Goal: Transaction & Acquisition: Obtain resource

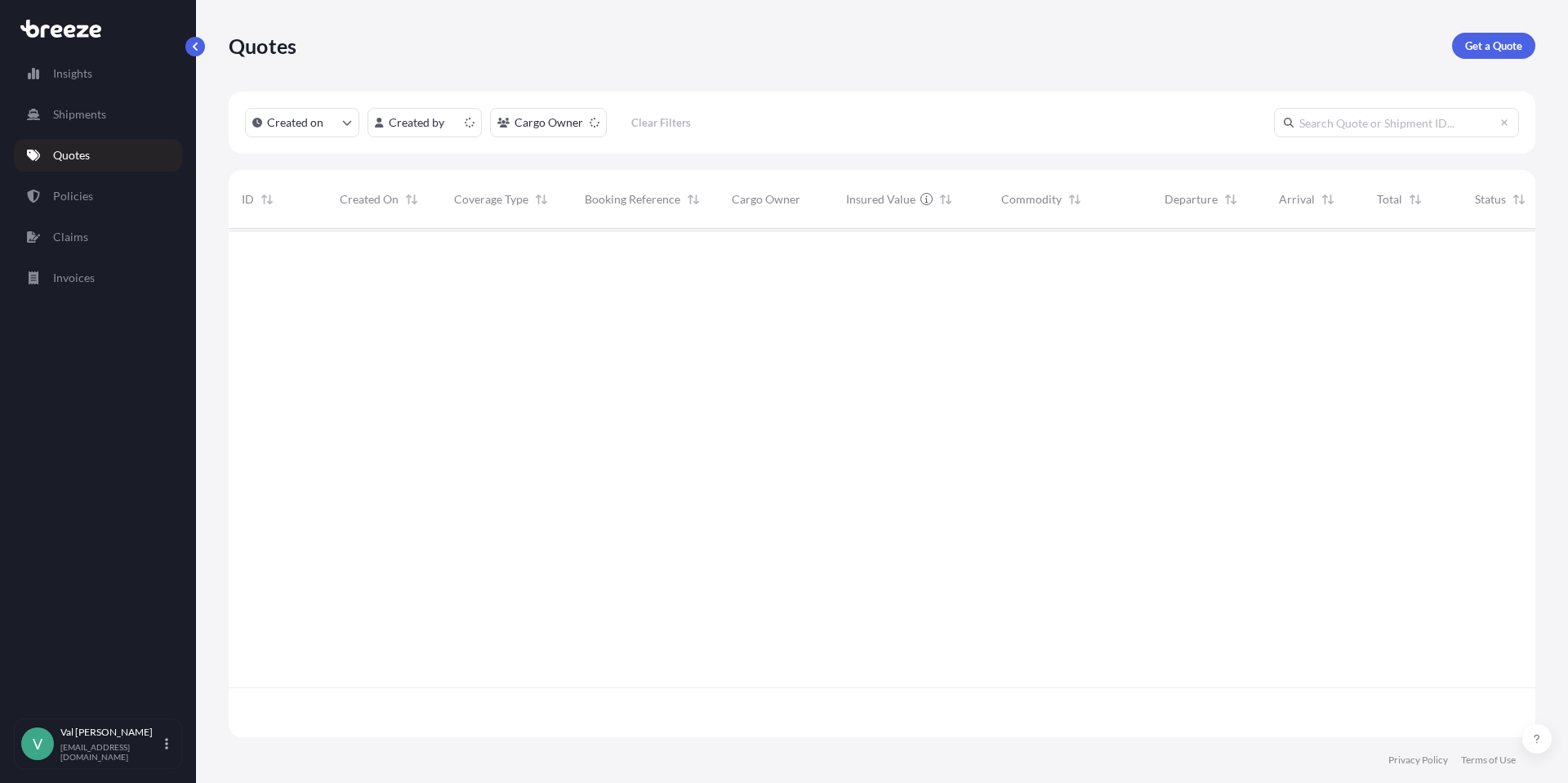
scroll to position [505, 1295]
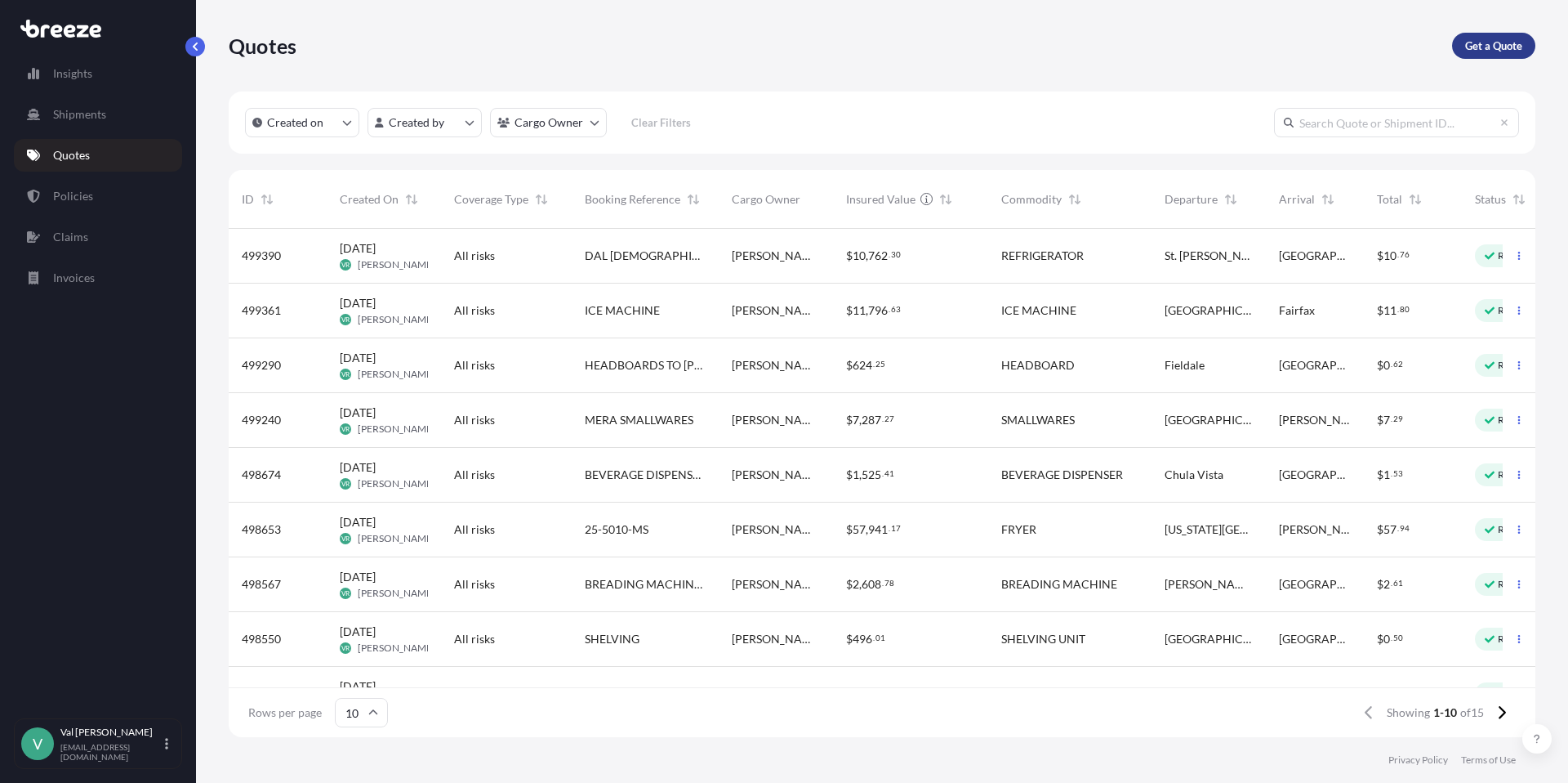
click at [1481, 46] on p "Get a Quote" at bounding box center [1493, 46] width 57 height 16
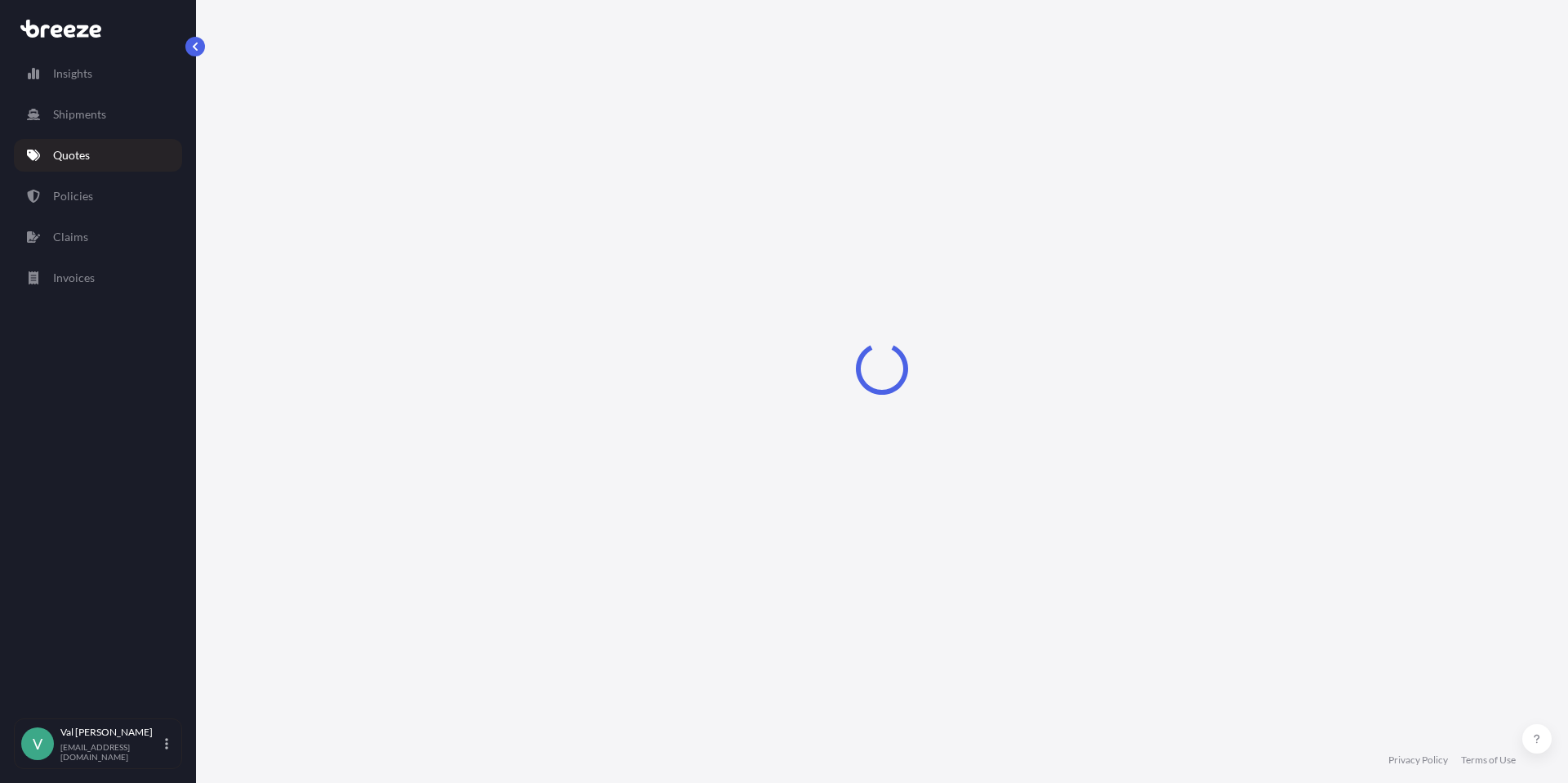
select select "Sea"
select select "1"
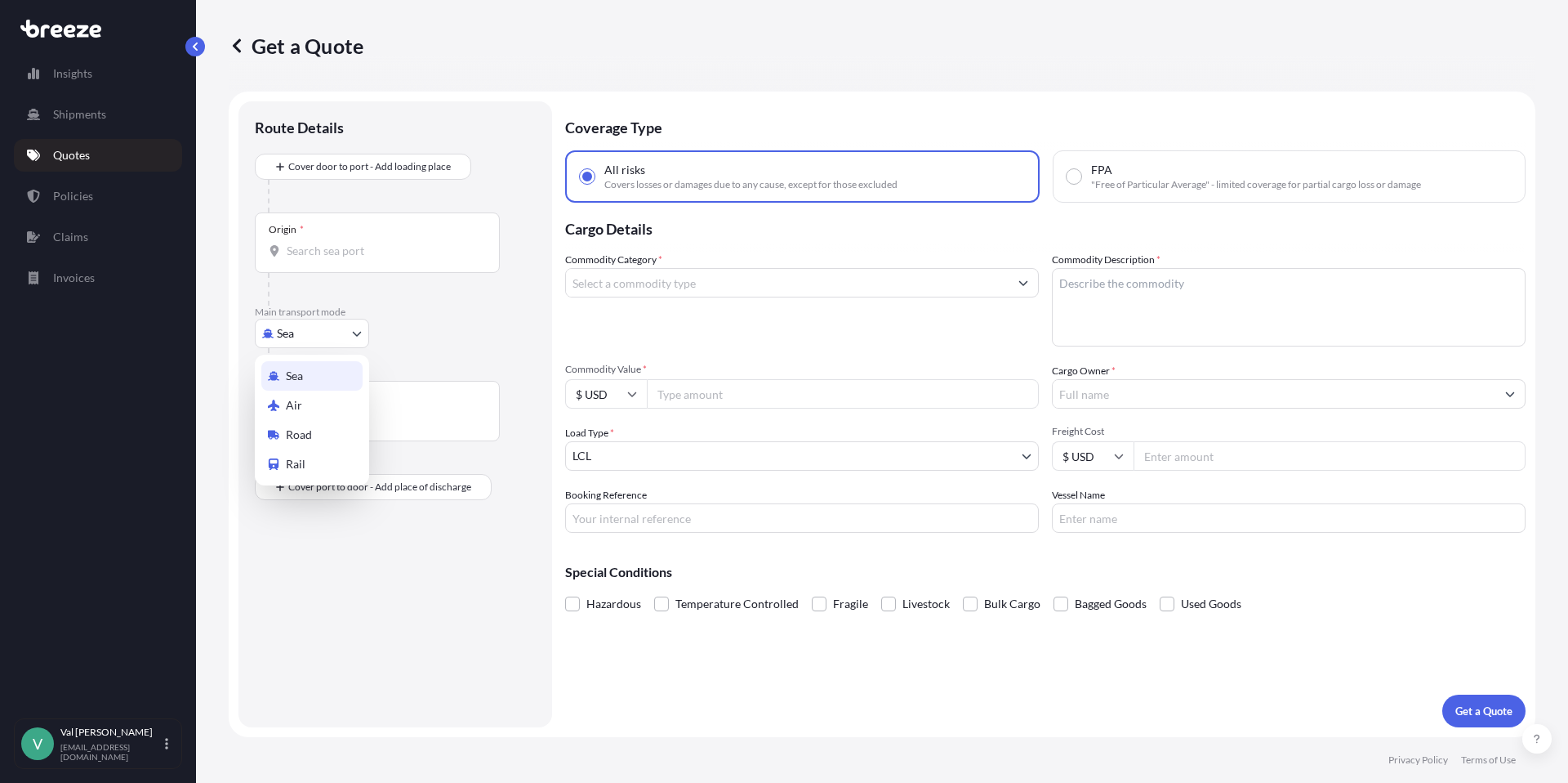
click at [327, 332] on body "Insights Shipments Quotes Policies Claims Invoices V [PERSON_NAME] [PERSON_NAME…" at bounding box center [784, 391] width 1568 height 783
click at [321, 435] on div "Road" at bounding box center [312, 434] width 101 height 30
select select "Road"
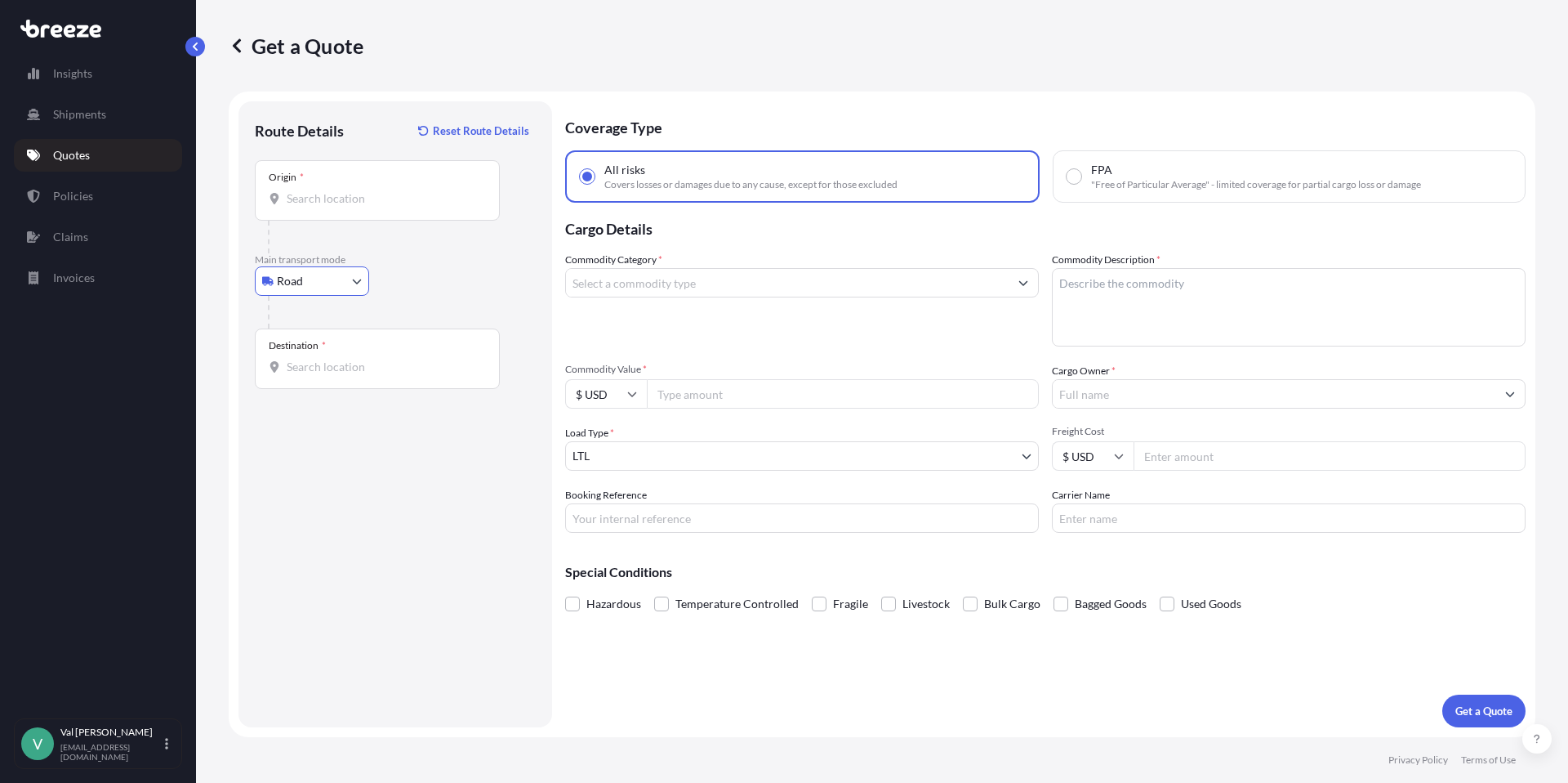
click at [341, 199] on input "Origin *" at bounding box center [383, 198] width 193 height 16
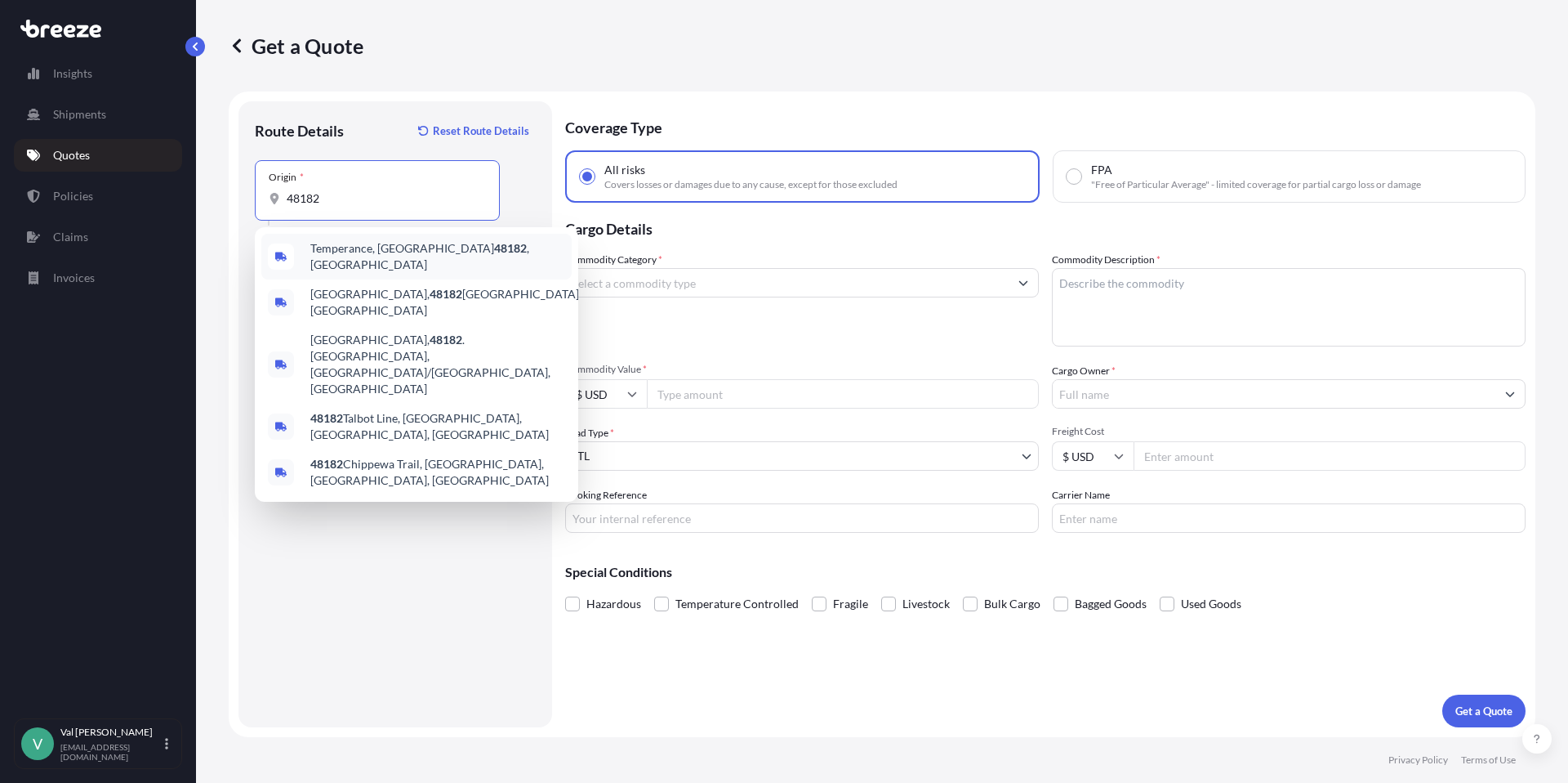
click at [369, 252] on span "Temperance, MI 48182 , [GEOGRAPHIC_DATA]" at bounding box center [438, 257] width 255 height 32
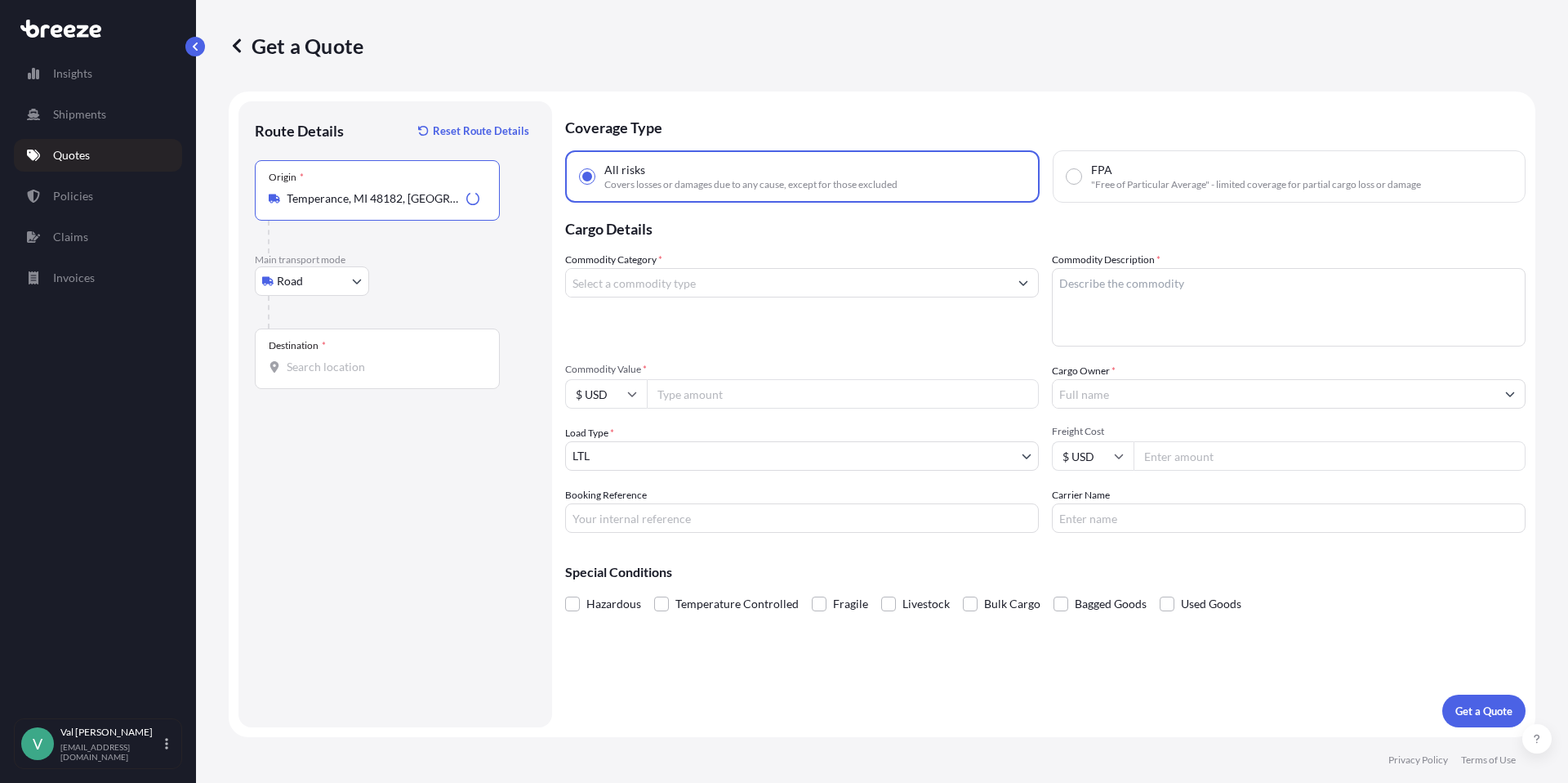
type input "Temperance, MI 48182, [GEOGRAPHIC_DATA]"
click at [347, 370] on input "Destination *" at bounding box center [383, 367] width 193 height 16
drag, startPoint x: 341, startPoint y: 362, endPoint x: 249, endPoint y: 363, distance: 92.0
click at [249, 363] on div "Route Details Reset Route Details Place of loading Road Road Rail Origin * [GEO…" at bounding box center [395, 414] width 313 height 626
click at [332, 378] on div "Destination * 33913" at bounding box center [377, 359] width 245 height 60
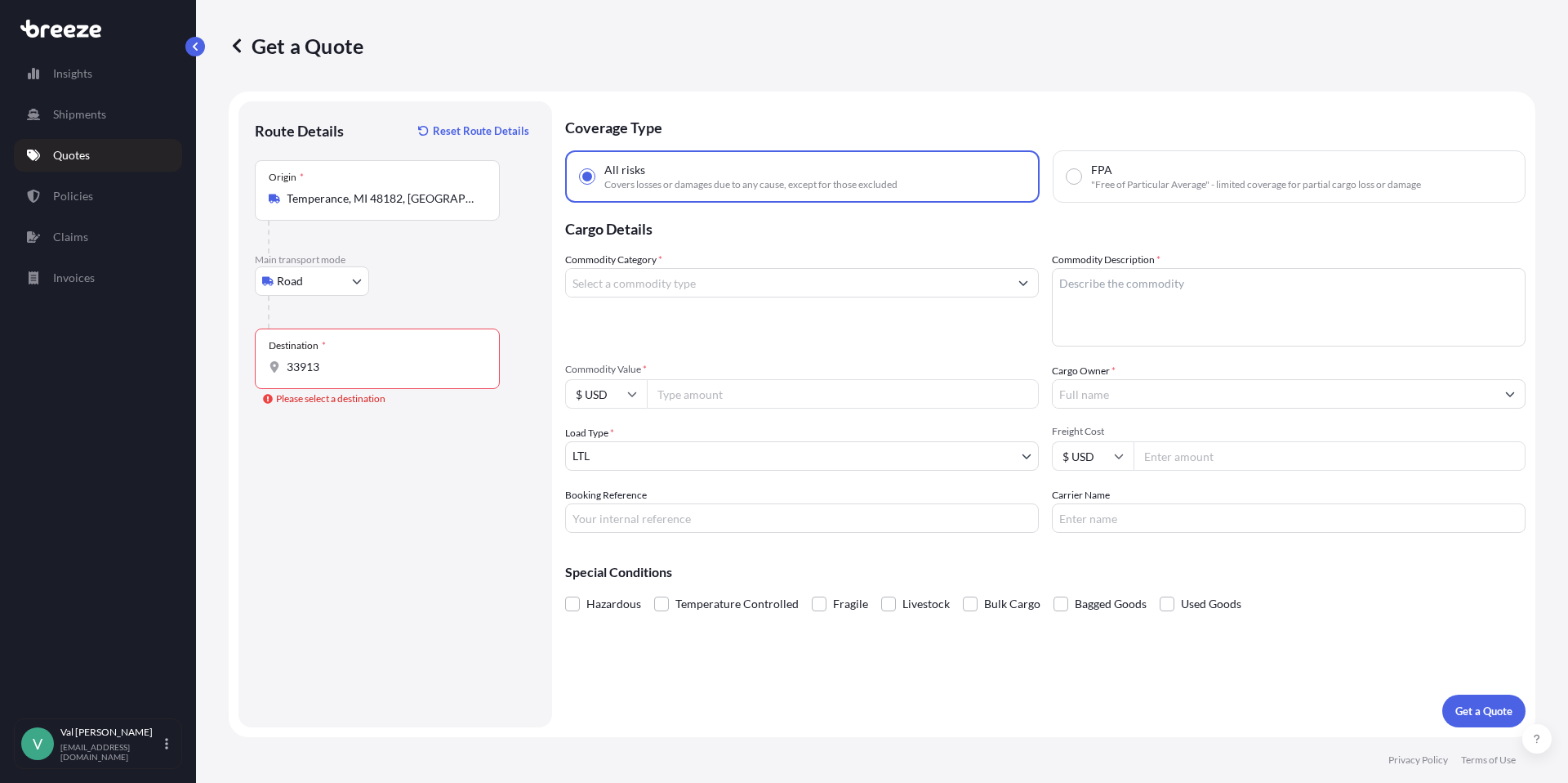
click at [332, 375] on input "33913" at bounding box center [383, 367] width 193 height 16
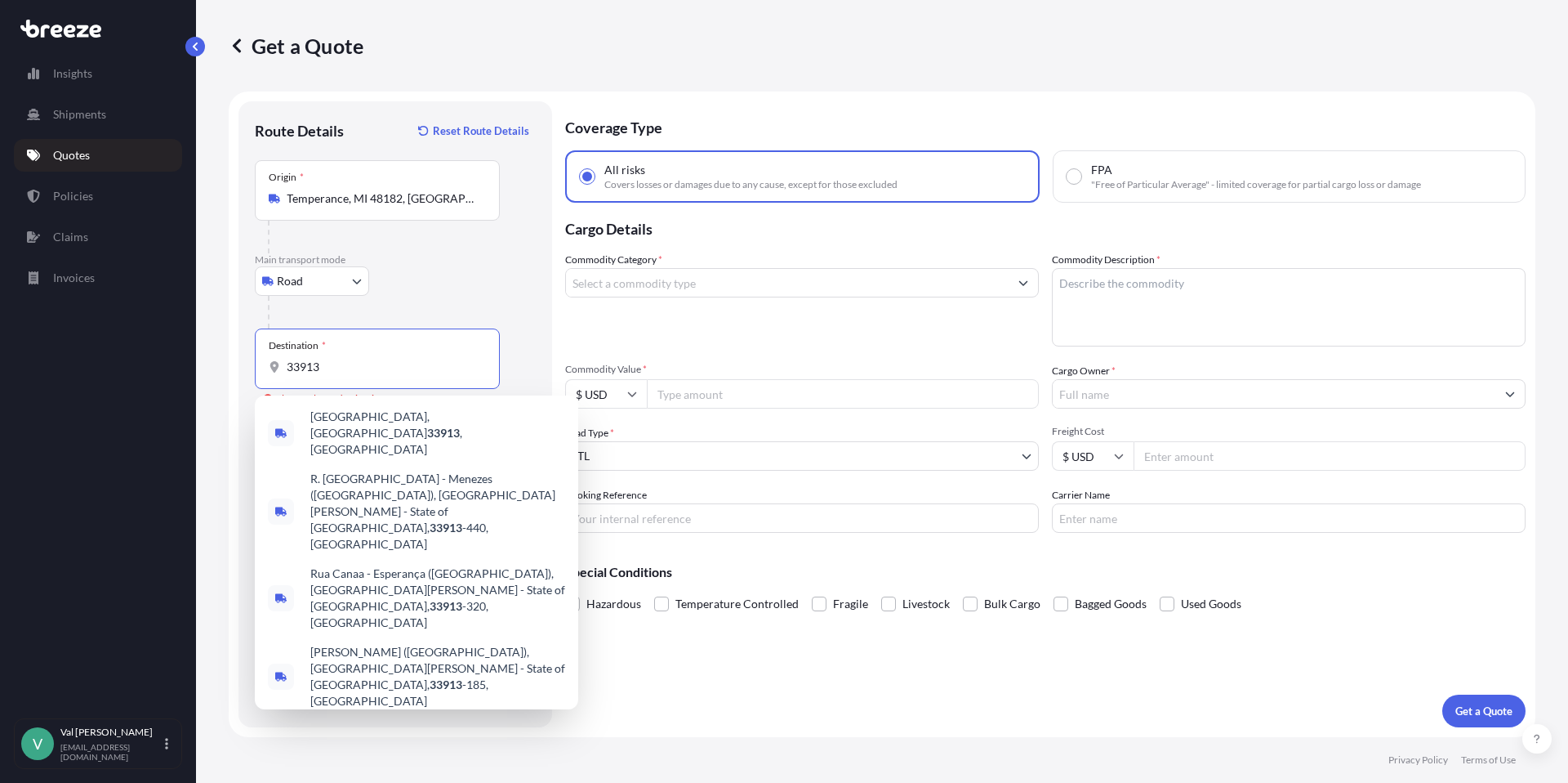
drag, startPoint x: 330, startPoint y: 369, endPoint x: 215, endPoint y: 356, distance: 115.7
click at [221, 356] on div "Get a Quote Route Details Reset Route Details Place of loading Road Road Rail O…" at bounding box center [883, 369] width 1373 height 737
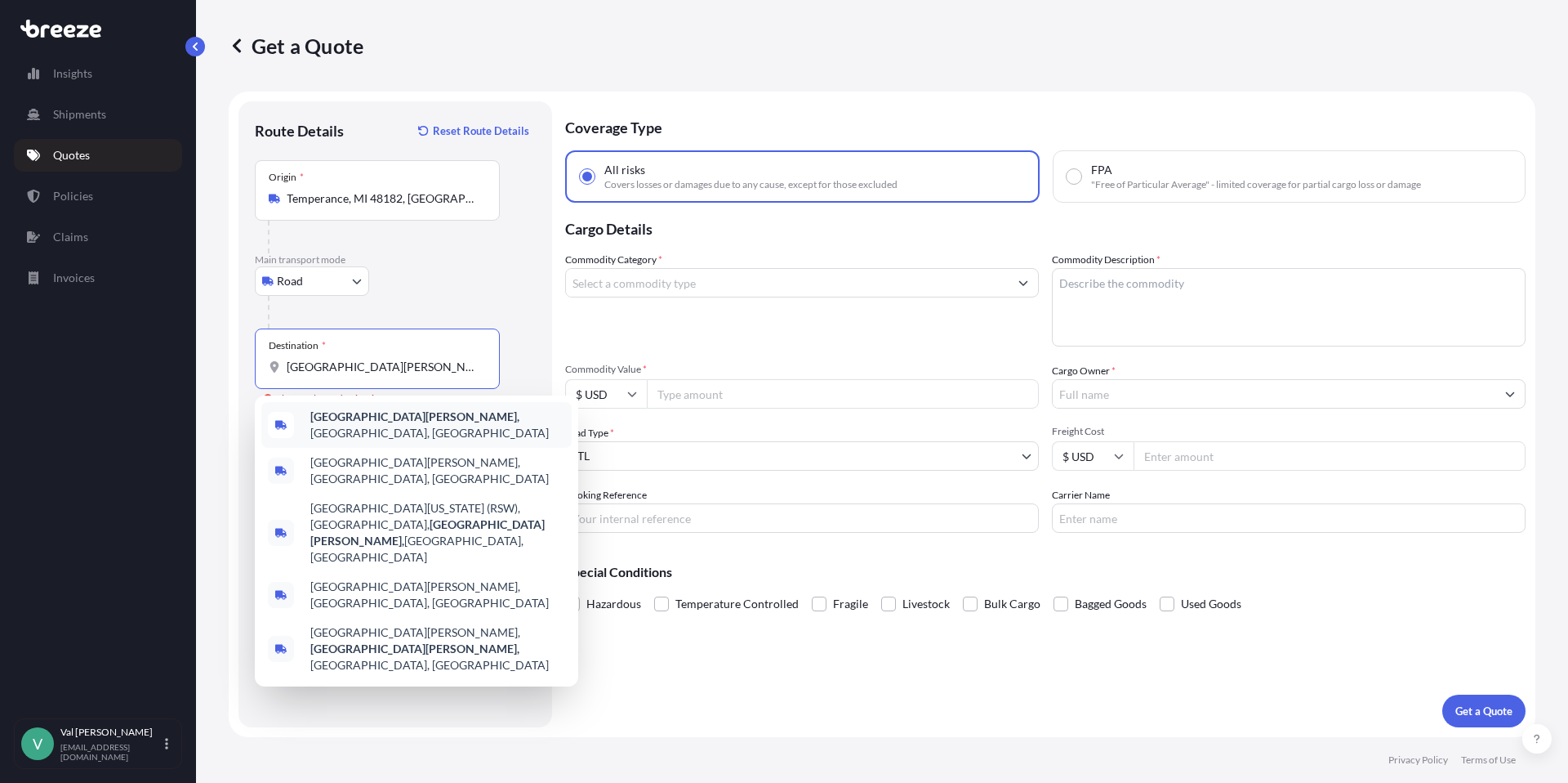
click at [375, 415] on span "[GEOGRAPHIC_DATA][PERSON_NAME], [GEOGRAPHIC_DATA], [GEOGRAPHIC_DATA]" at bounding box center [438, 424] width 255 height 32
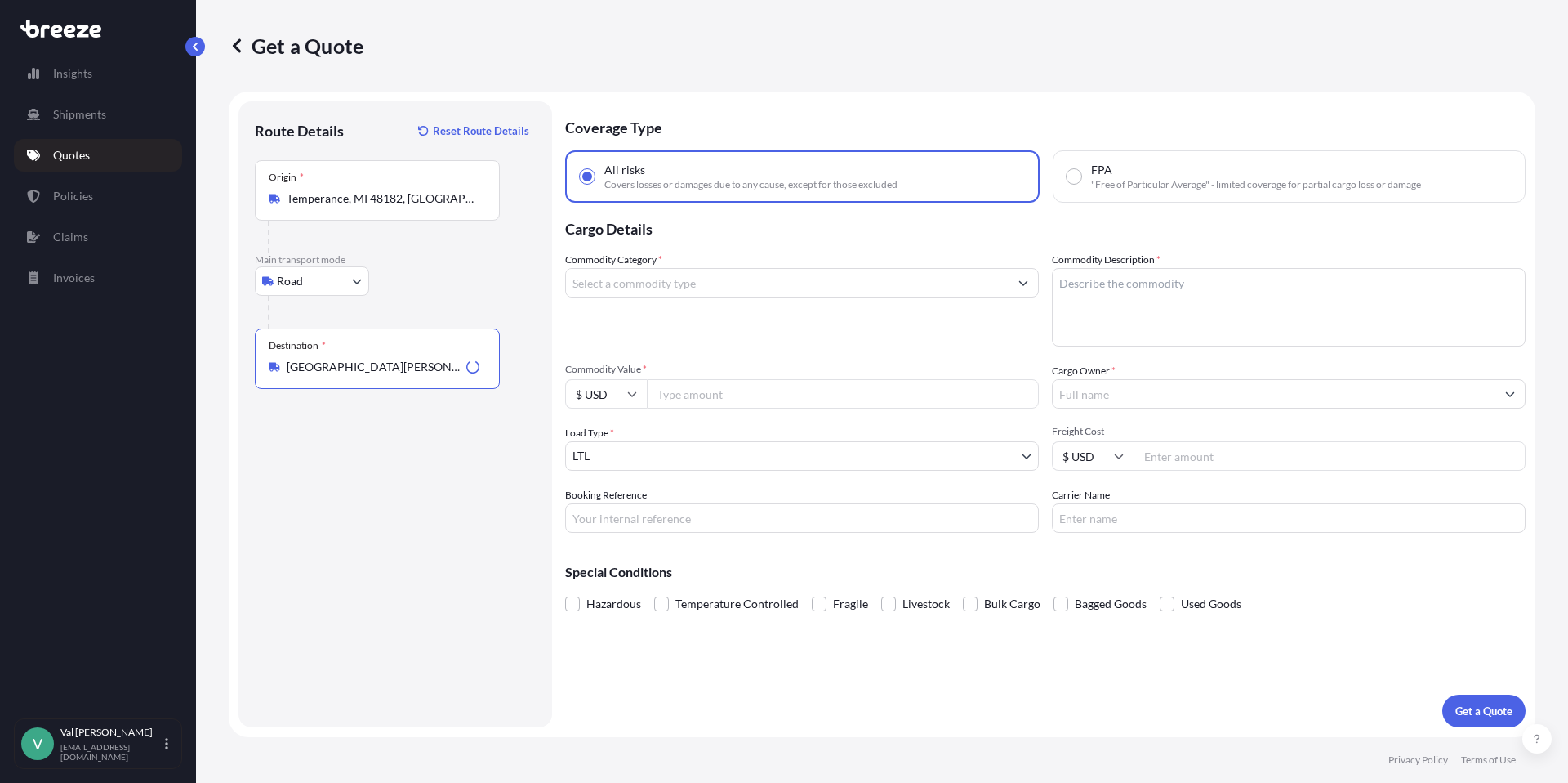
type input "[GEOGRAPHIC_DATA][PERSON_NAME], [GEOGRAPHIC_DATA], [GEOGRAPHIC_DATA]"
click at [654, 282] on input "Commodity Category *" at bounding box center [788, 282] width 443 height 30
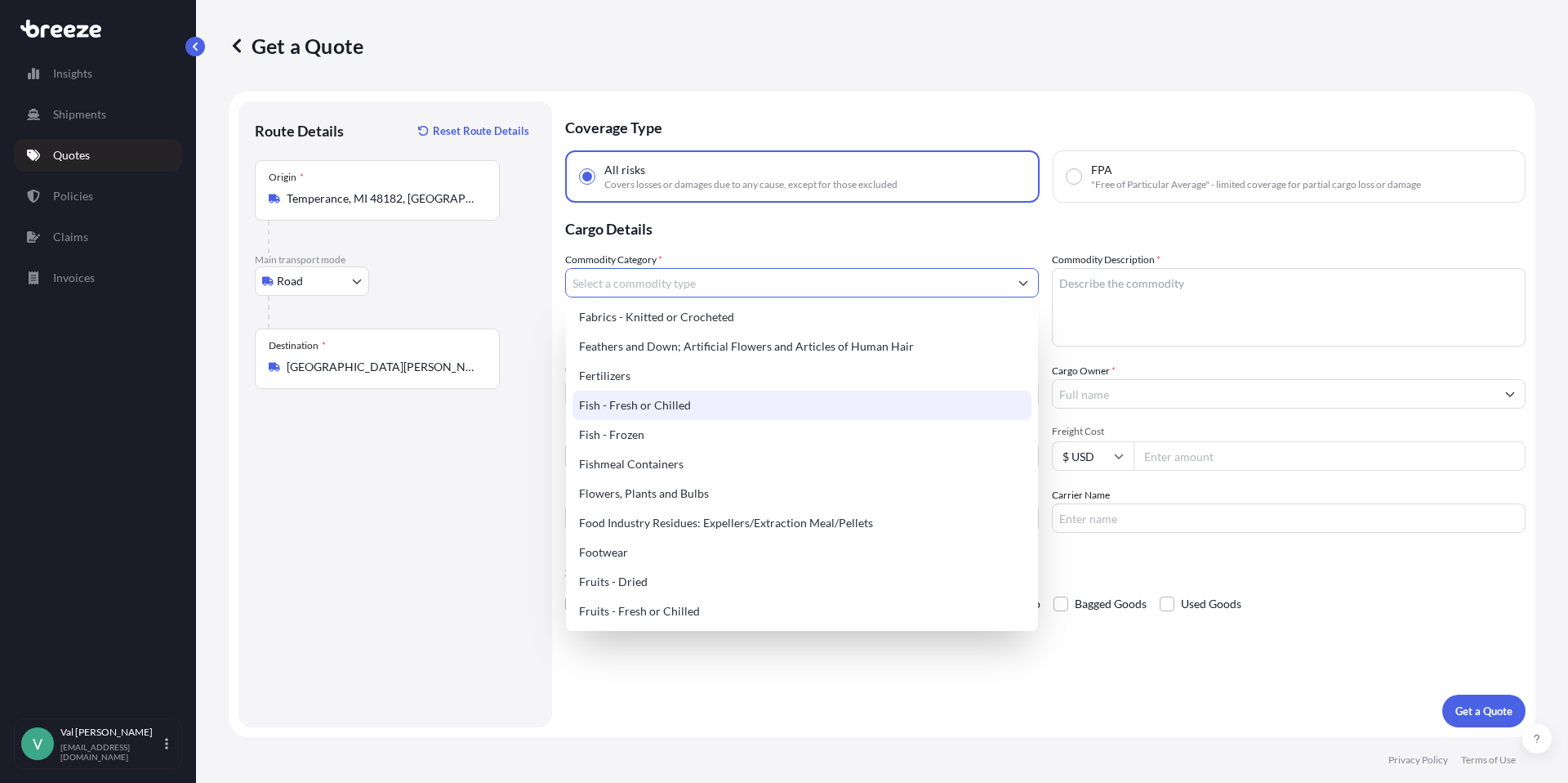
scroll to position [1183, 0]
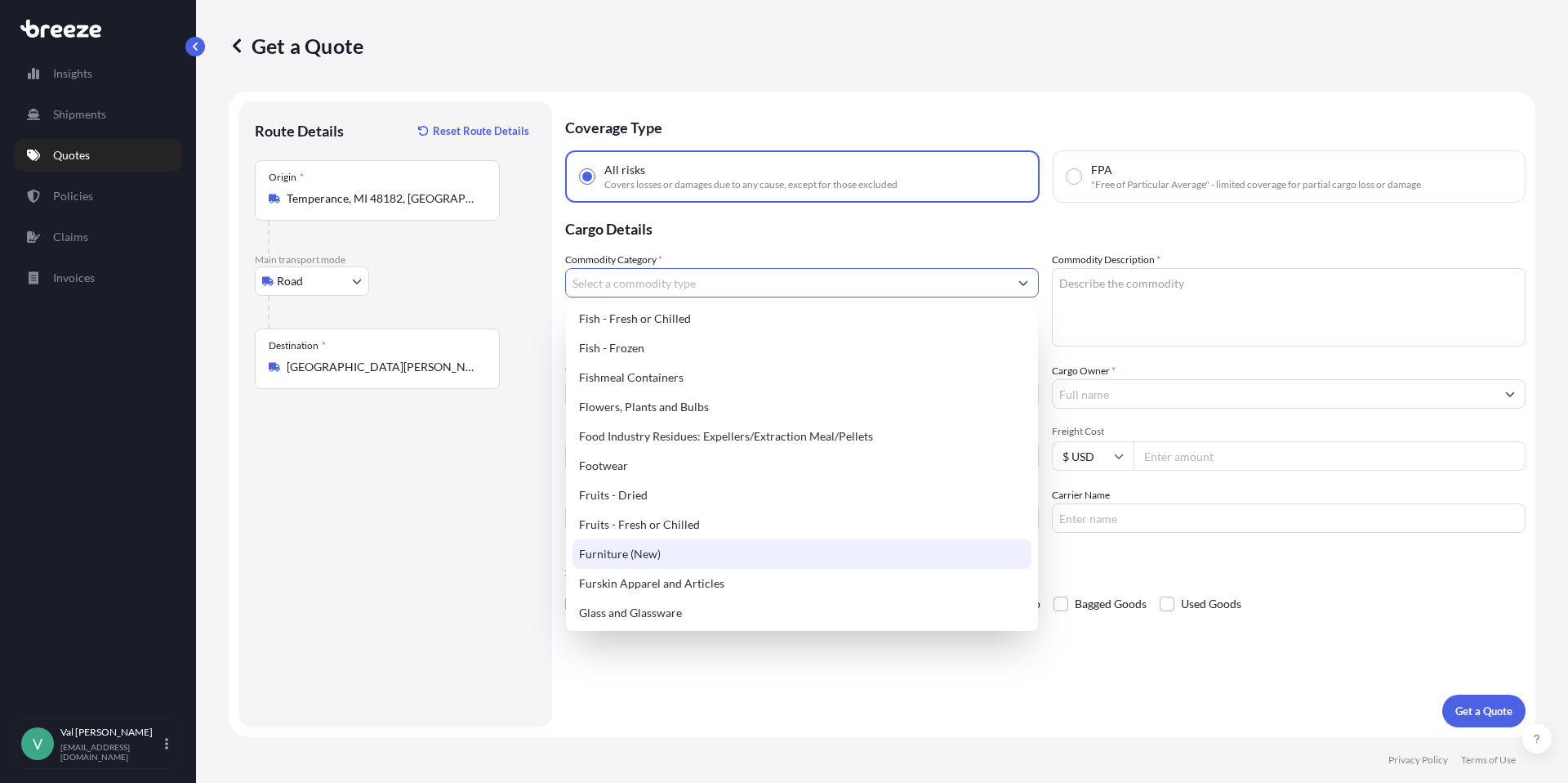
click at [700, 552] on div "Furniture (New)" at bounding box center [802, 554] width 459 height 30
type input "Furniture (New)"
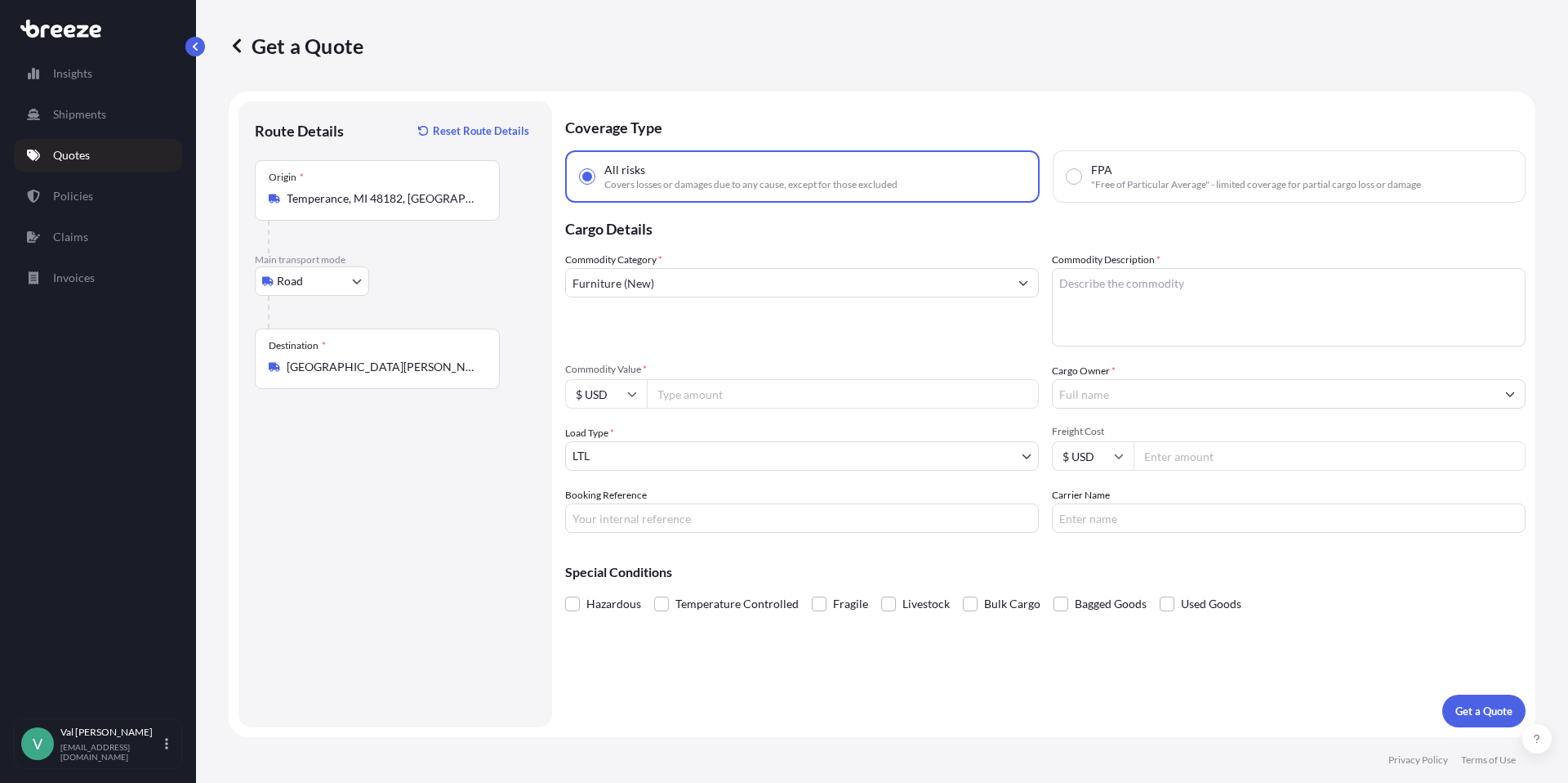
click at [727, 389] on input "Commodity Value *" at bounding box center [842, 394] width 392 height 30
paste input "7963.59"
type input "7963.59"
click at [710, 514] on input "Booking Reference" at bounding box center [802, 518] width 474 height 30
type input "54387"
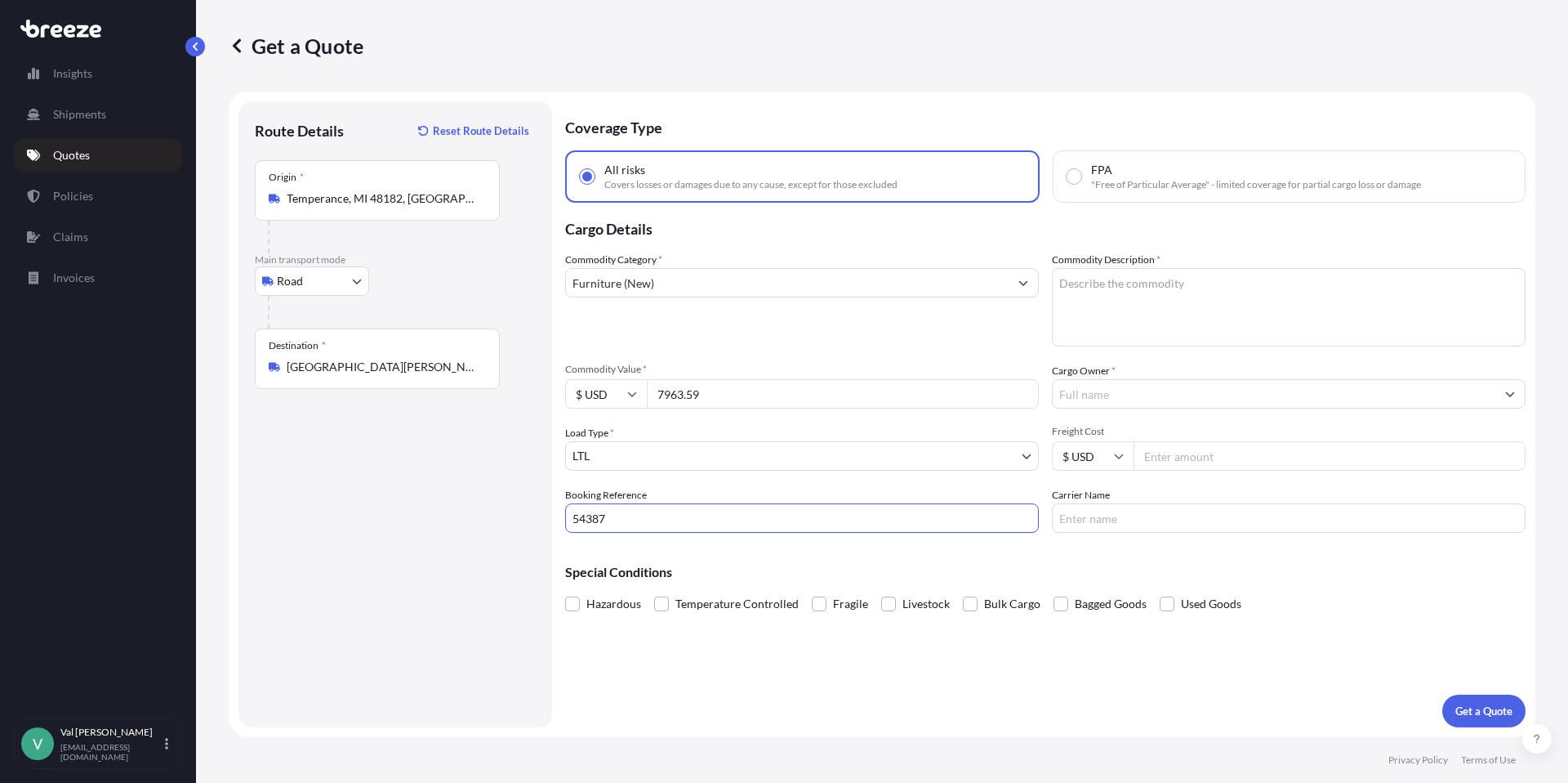
click at [1150, 281] on textarea "Commodity Description *" at bounding box center [1289, 306] width 474 height 78
type textarea "FURNITURE"
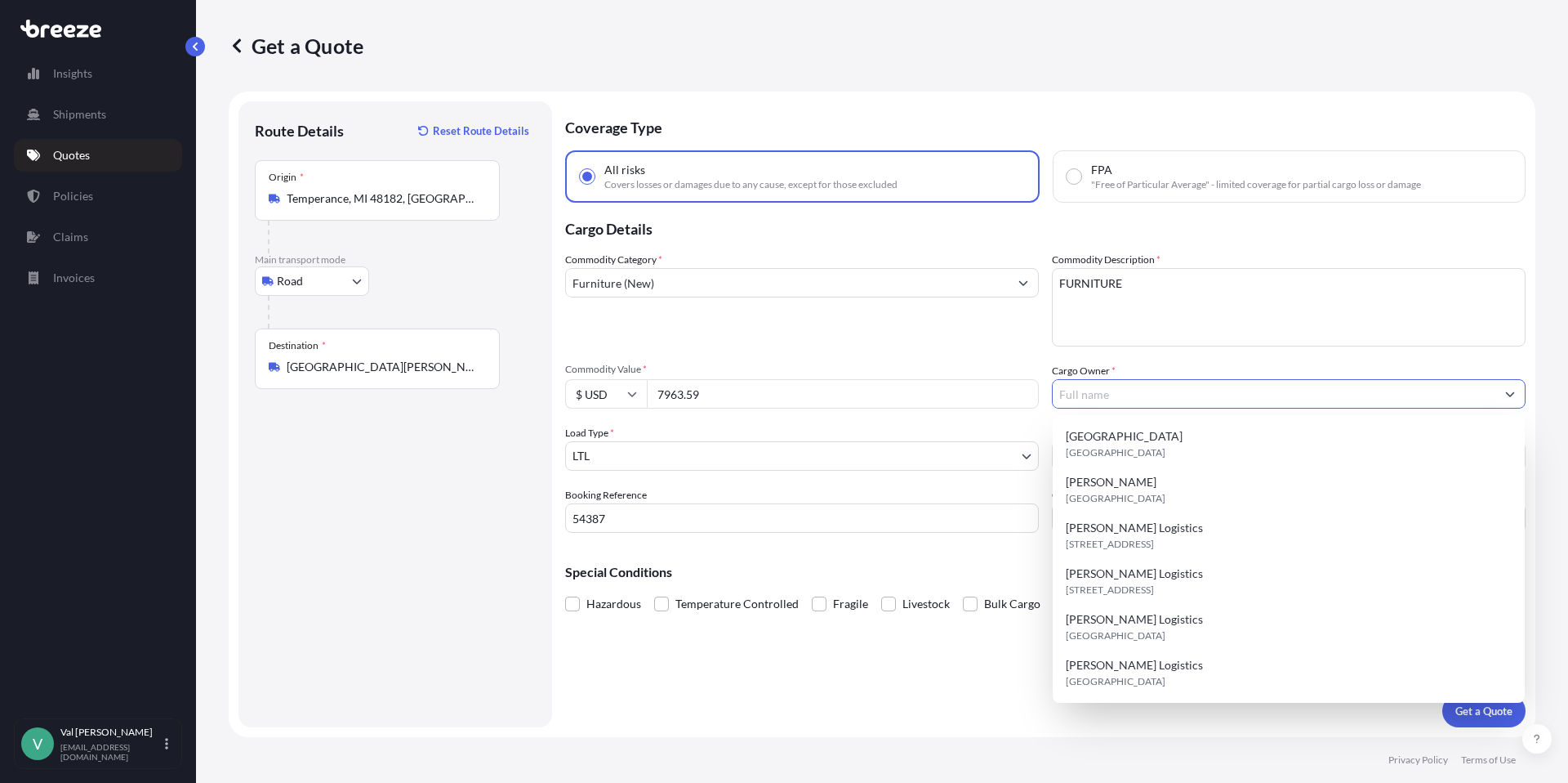
click at [1114, 391] on input "Cargo Owner *" at bounding box center [1274, 394] width 443 height 30
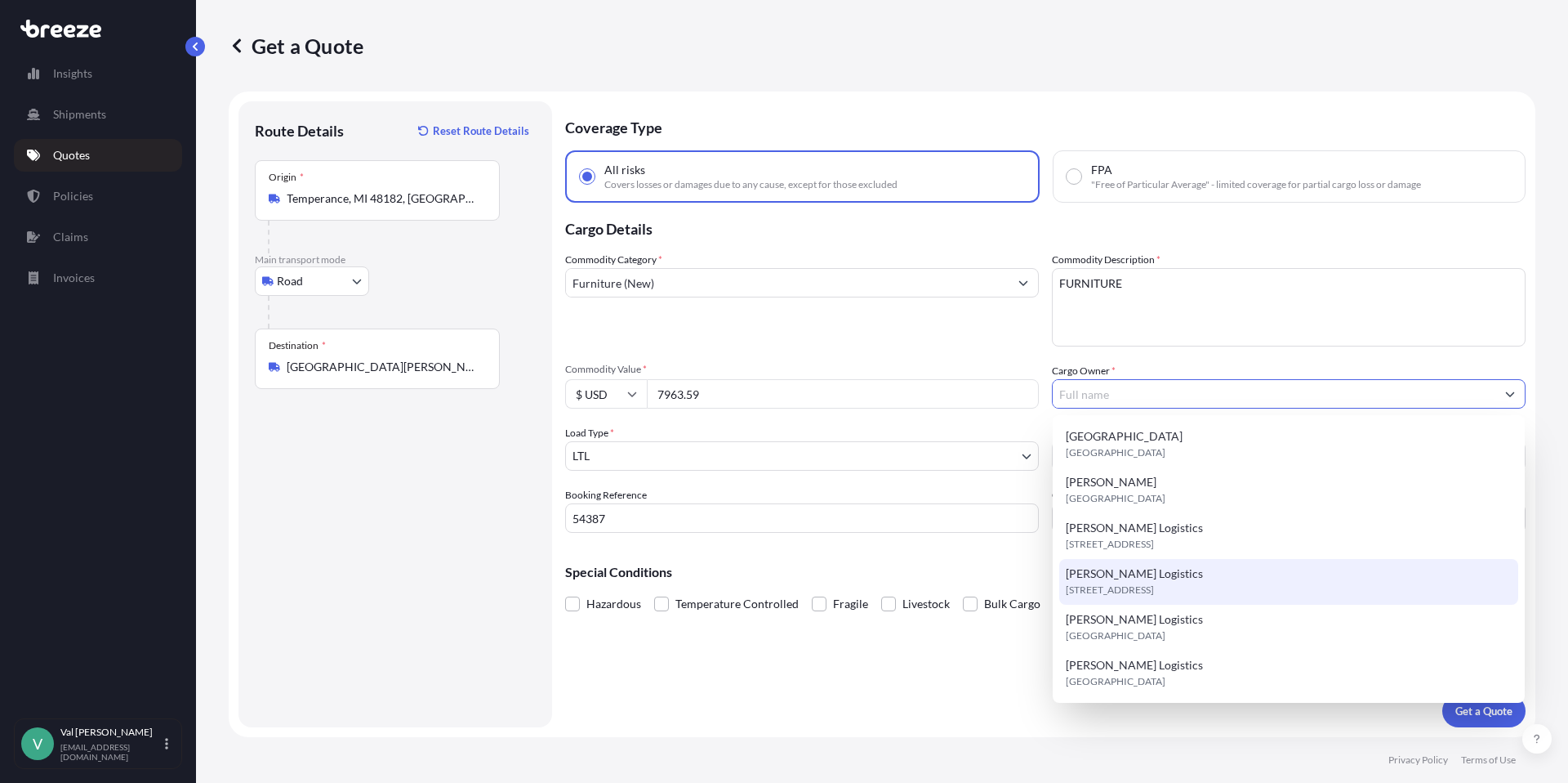
click at [1117, 571] on span "[PERSON_NAME] Logistics" at bounding box center [1135, 574] width 137 height 16
type input "[PERSON_NAME] Logistics"
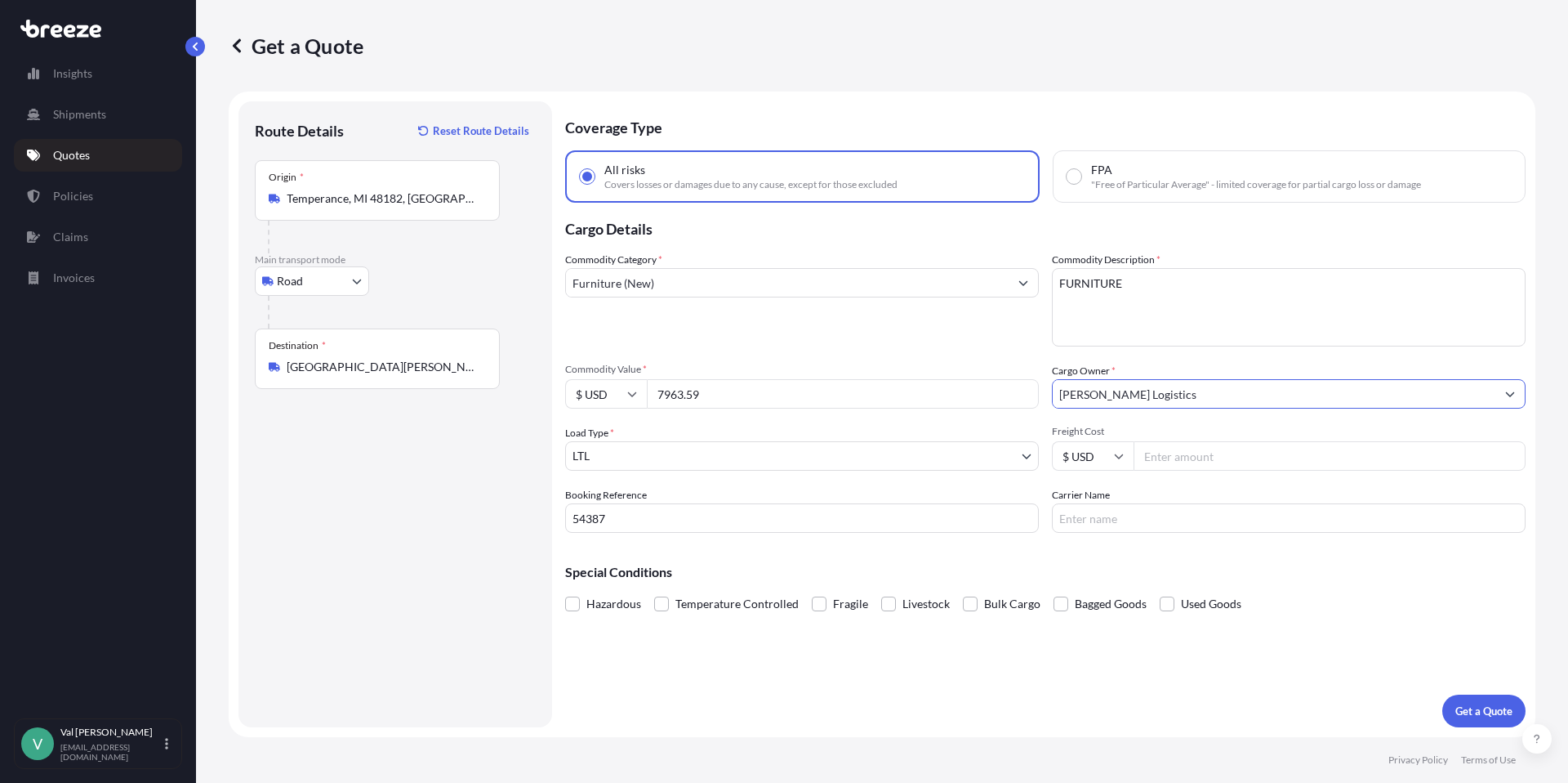
click at [1165, 462] on input "Freight Cost" at bounding box center [1329, 456] width 392 height 30
type input "692.86"
click at [1160, 512] on input "Carrier Name" at bounding box center [1289, 518] width 474 height 30
type input "TFORCE"
click at [1469, 716] on p "Get a Quote" at bounding box center [1483, 711] width 57 height 16
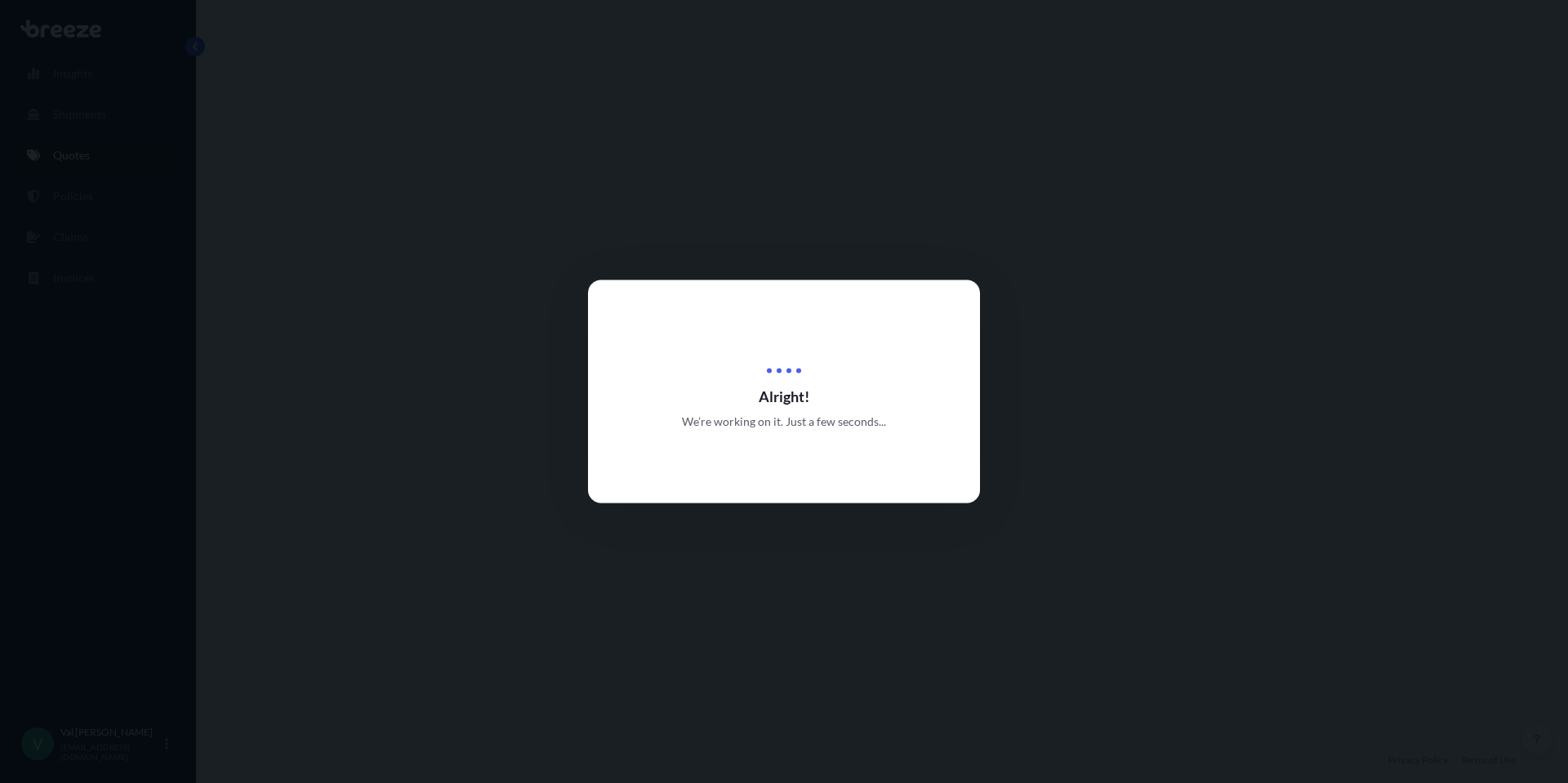
select select "Road"
select select "1"
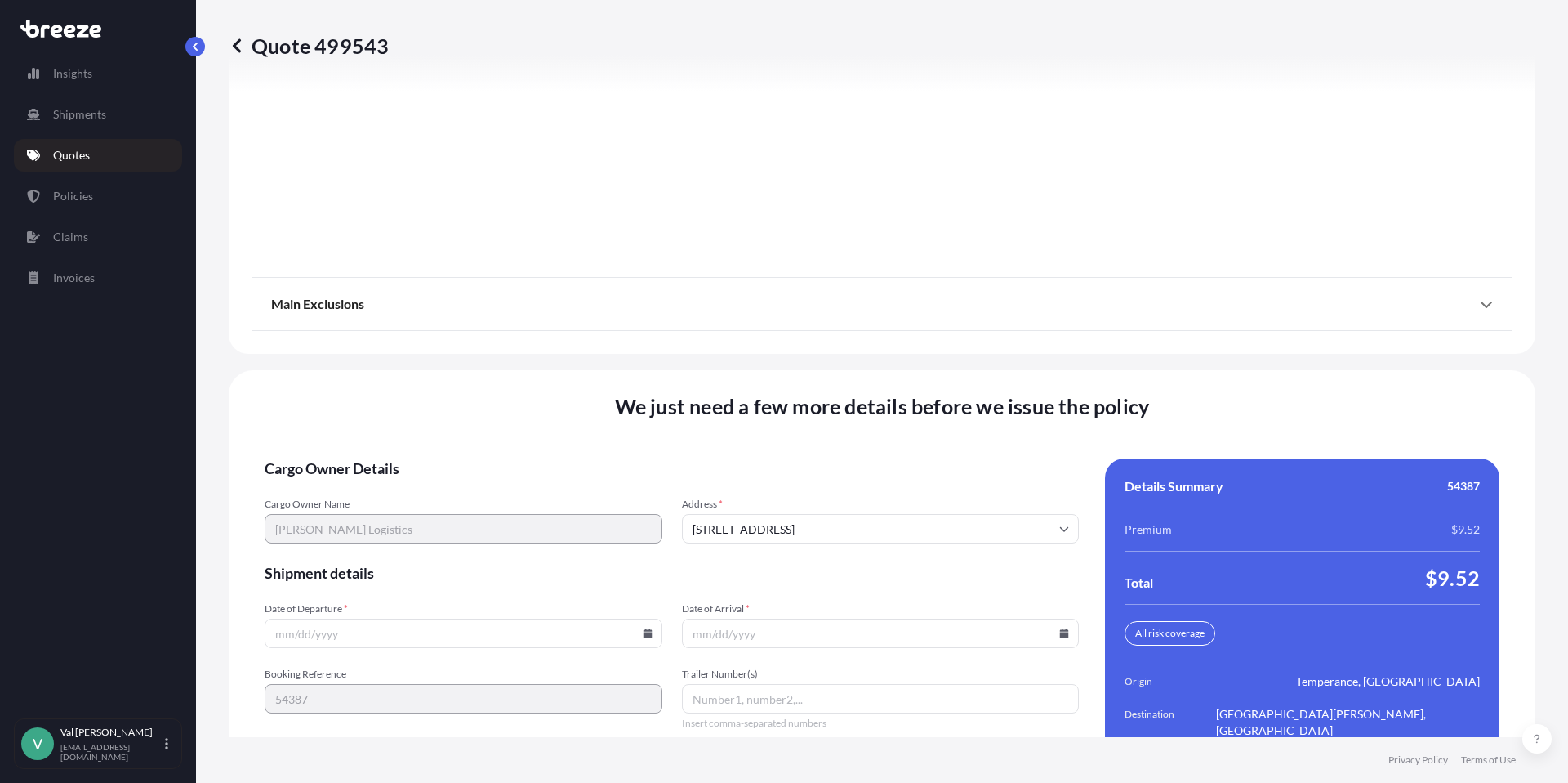
scroll to position [2071, 0]
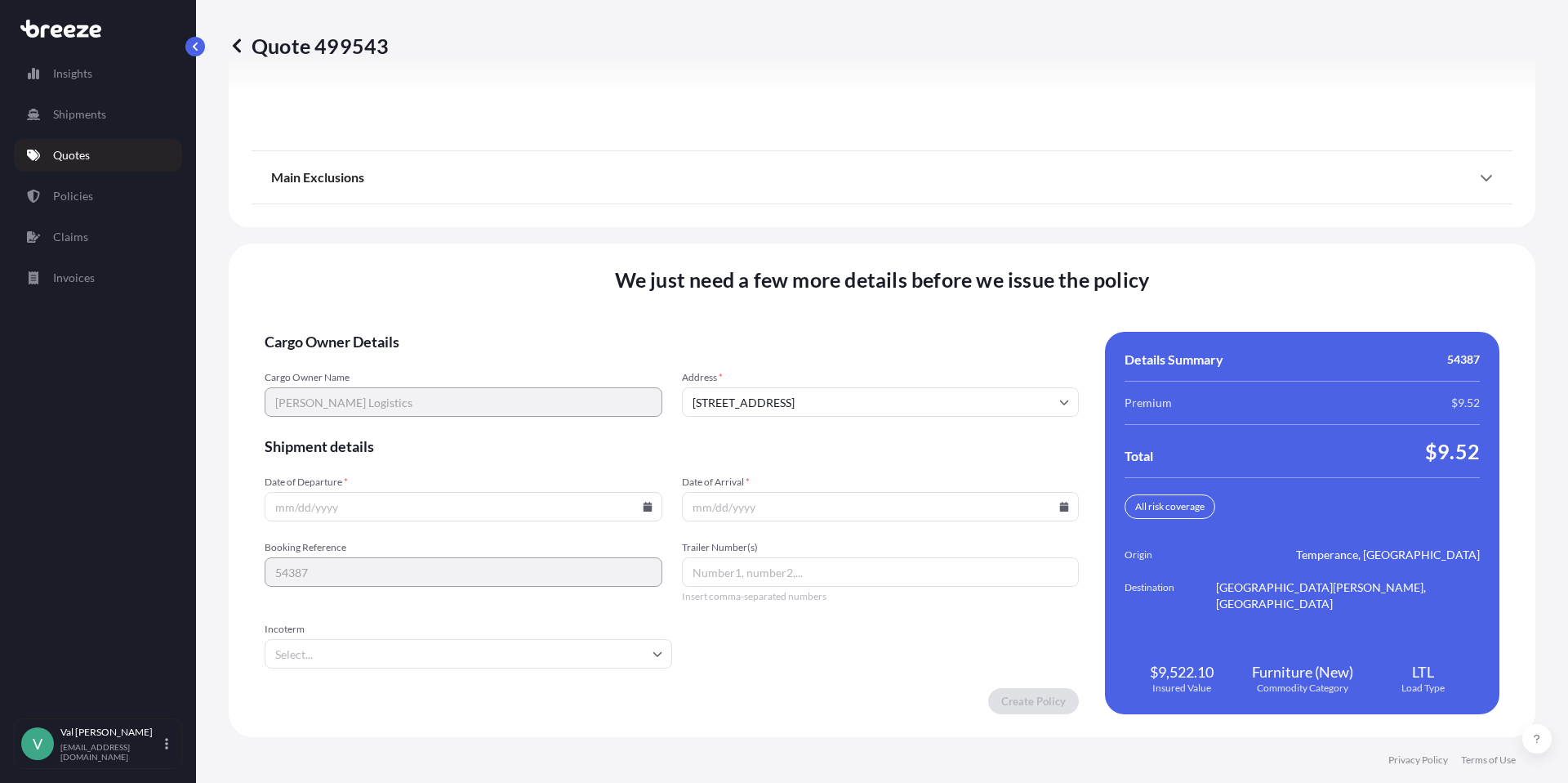
click at [652, 507] on icon at bounding box center [648, 506] width 9 height 10
click at [599, 226] on icon at bounding box center [601, 231] width 6 height 10
click at [451, 296] on button "1" at bounding box center [451, 298] width 26 height 26
type input "[DATE]"
click at [1060, 505] on icon at bounding box center [1065, 506] width 9 height 10
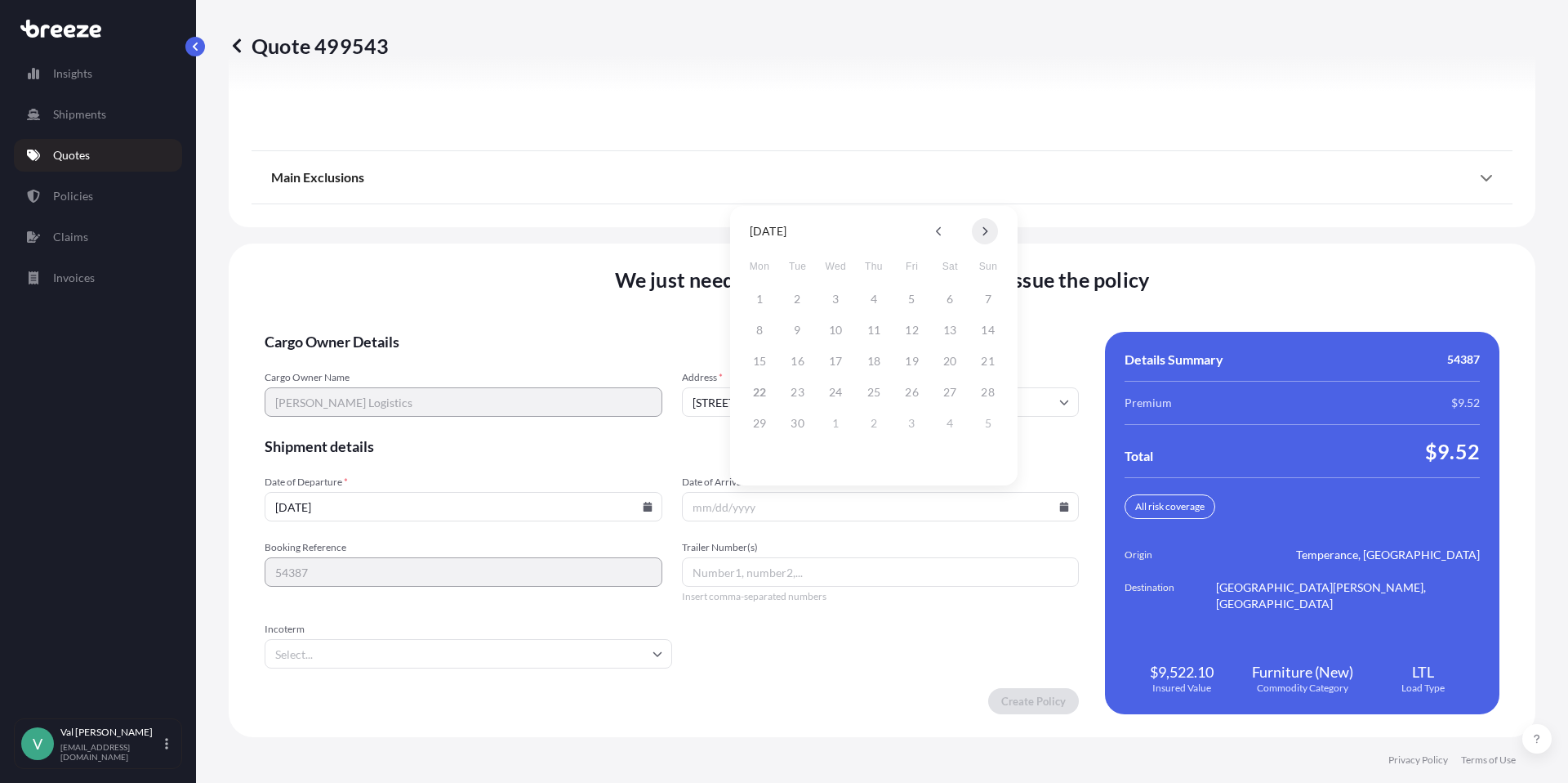
click at [984, 232] on icon at bounding box center [984, 231] width 6 height 10
click at [759, 325] on button "6" at bounding box center [759, 330] width 26 height 26
type input "[DATE]"
